Goal: Book appointment/travel/reservation

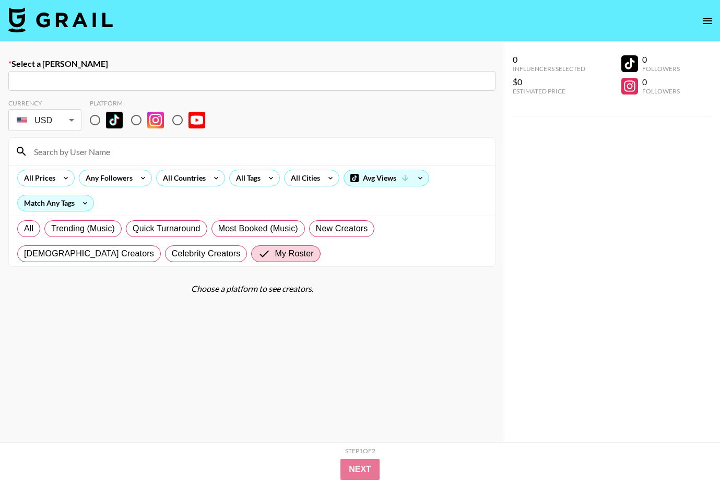
click at [78, 26] on img at bounding box center [60, 19] width 104 height 25
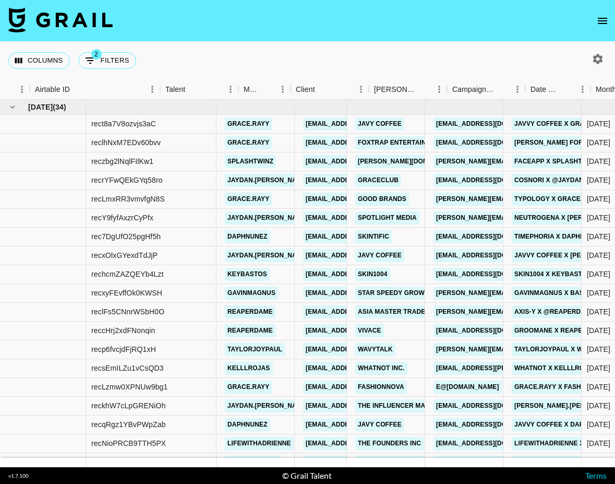
scroll to position [0, 250]
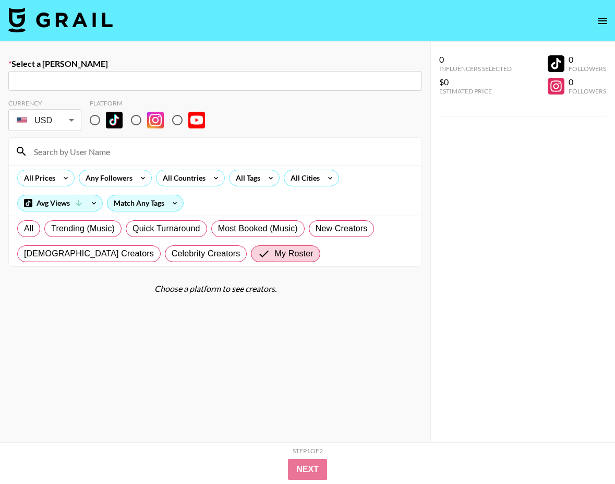
click at [48, 21] on img at bounding box center [60, 19] width 104 height 25
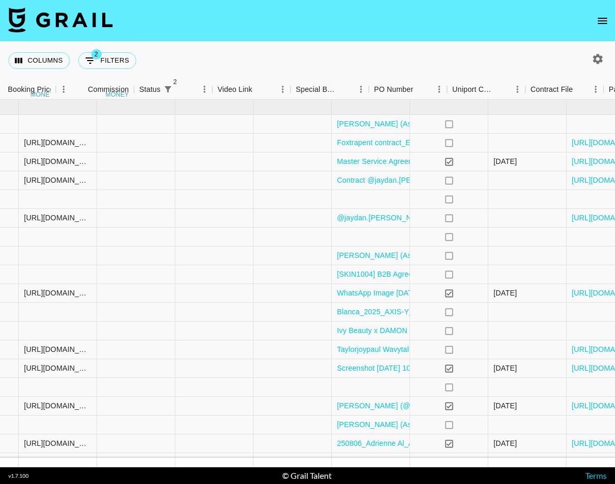
scroll to position [0, 1000]
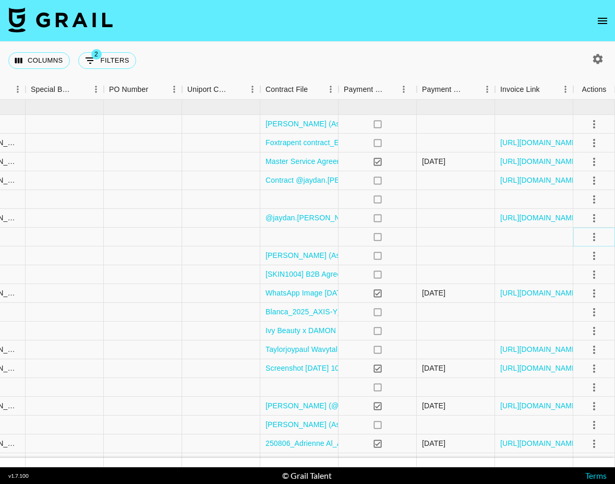
click at [594, 239] on icon "select merge strategy" at bounding box center [594, 237] width 2 height 8
click at [580, 294] on li "Draft Created" at bounding box center [581, 296] width 68 height 19
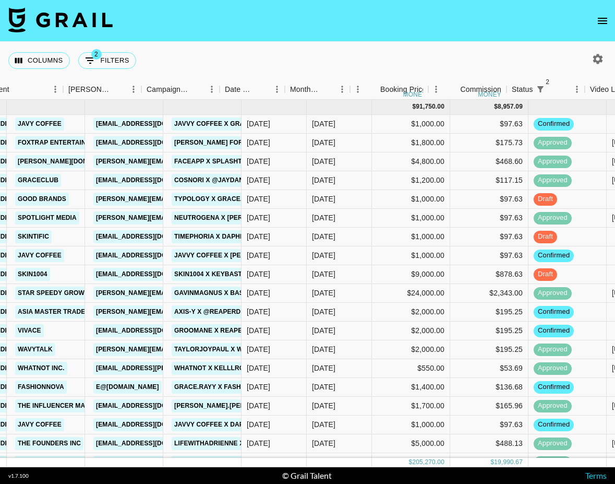
scroll to position [0, 602]
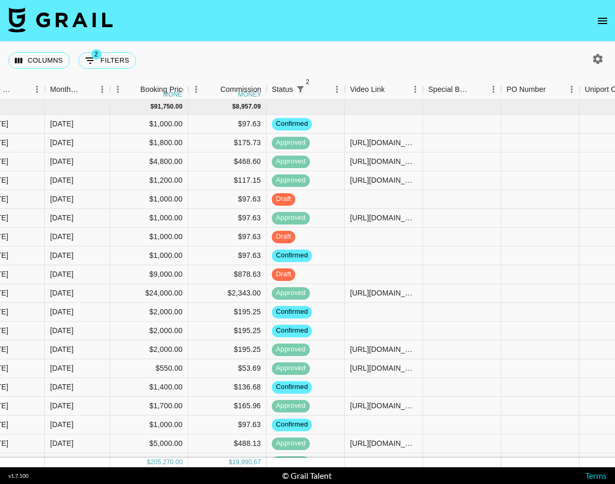
click at [604, 61] on button "button" at bounding box center [598, 59] width 18 height 18
select select "[DATE]"
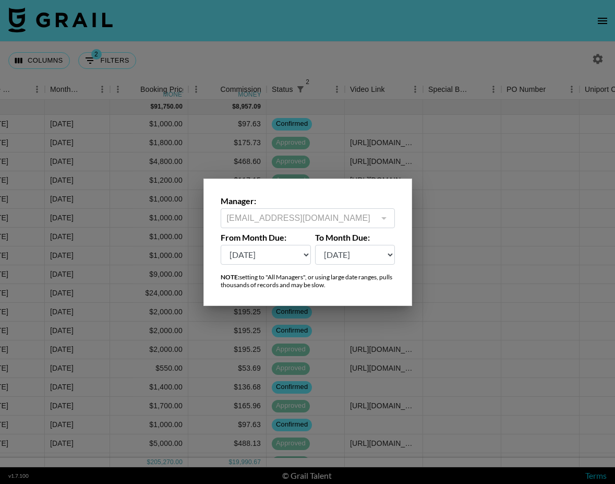
click at [484, 31] on div at bounding box center [307, 242] width 615 height 484
